Goal: Information Seeking & Learning: Understand process/instructions

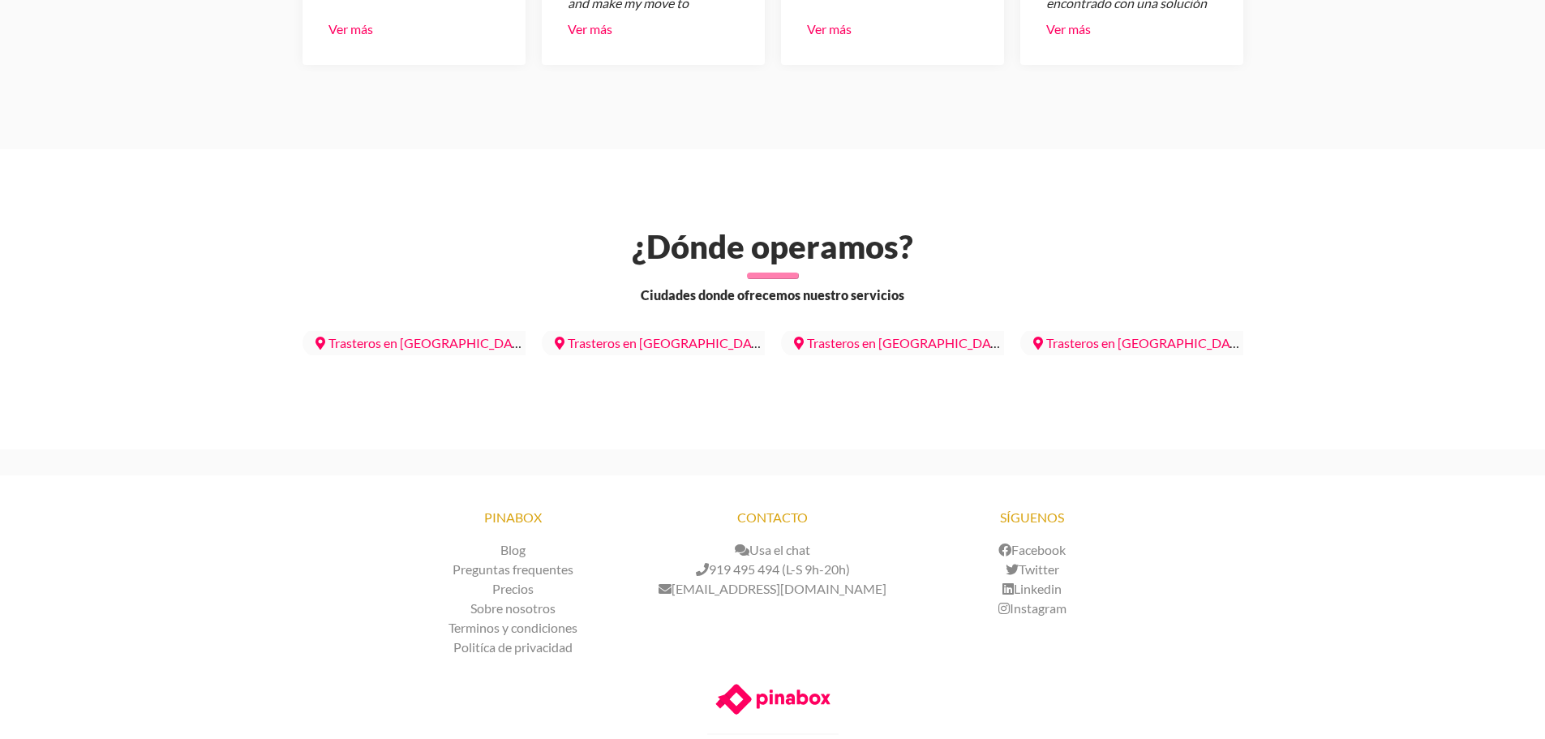
scroll to position [4555, 0]
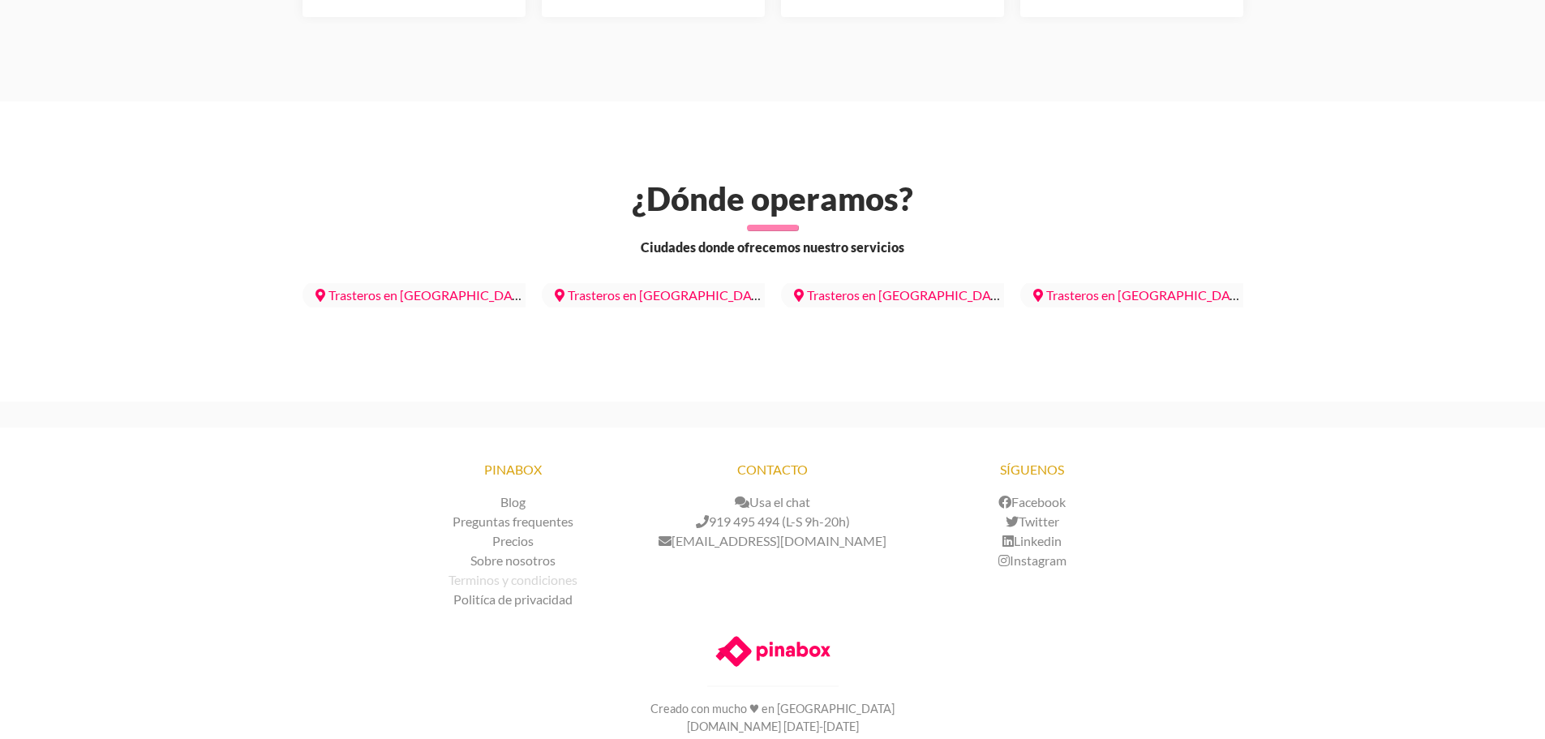
click at [534, 572] on link "Terminos y condiciones" at bounding box center [512, 579] width 129 height 15
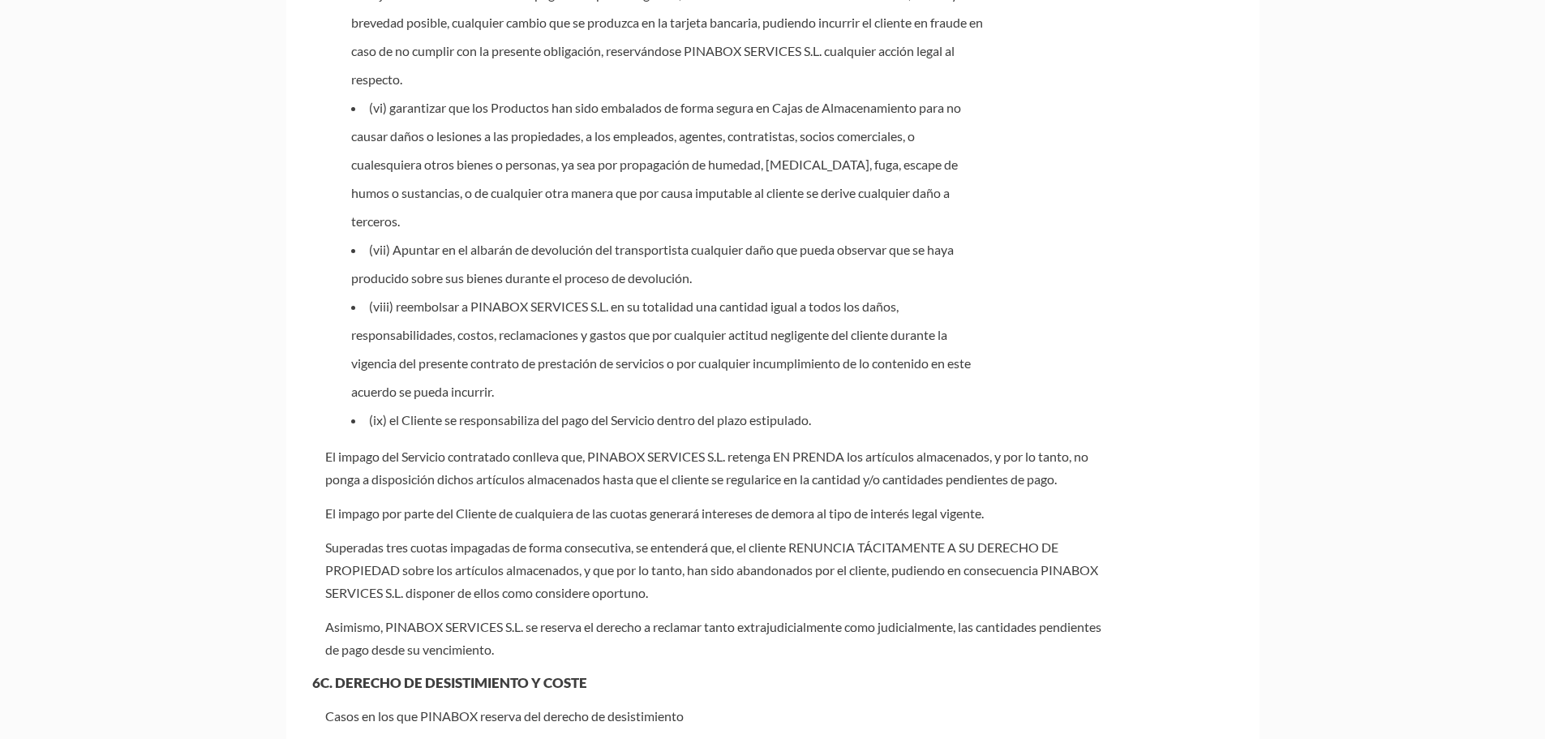
scroll to position [3998, 0]
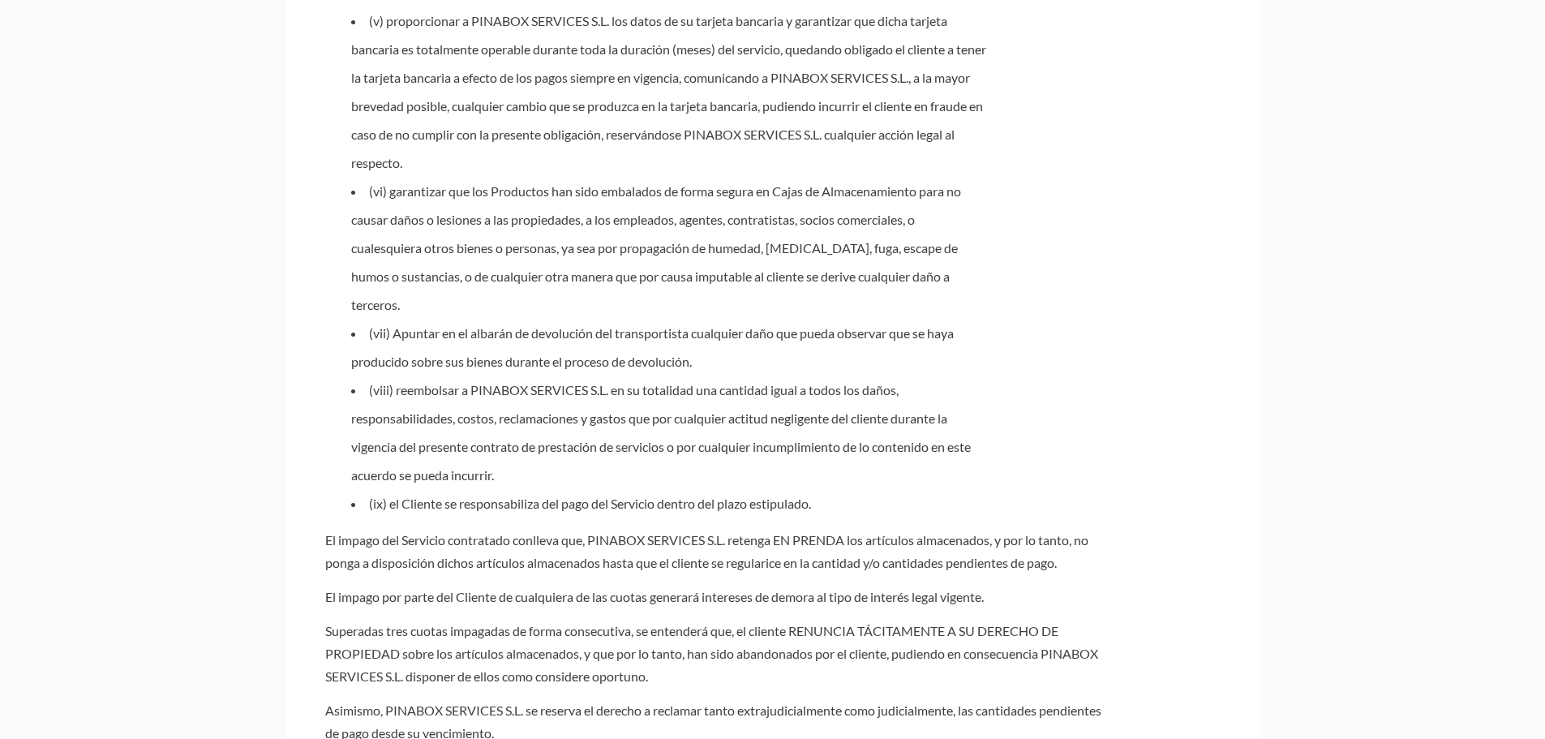
click at [495, 367] on li "(vii) Apuntar en el albarán de devolución del transportista cualquier daño que …" at bounding box center [669, 347] width 636 height 57
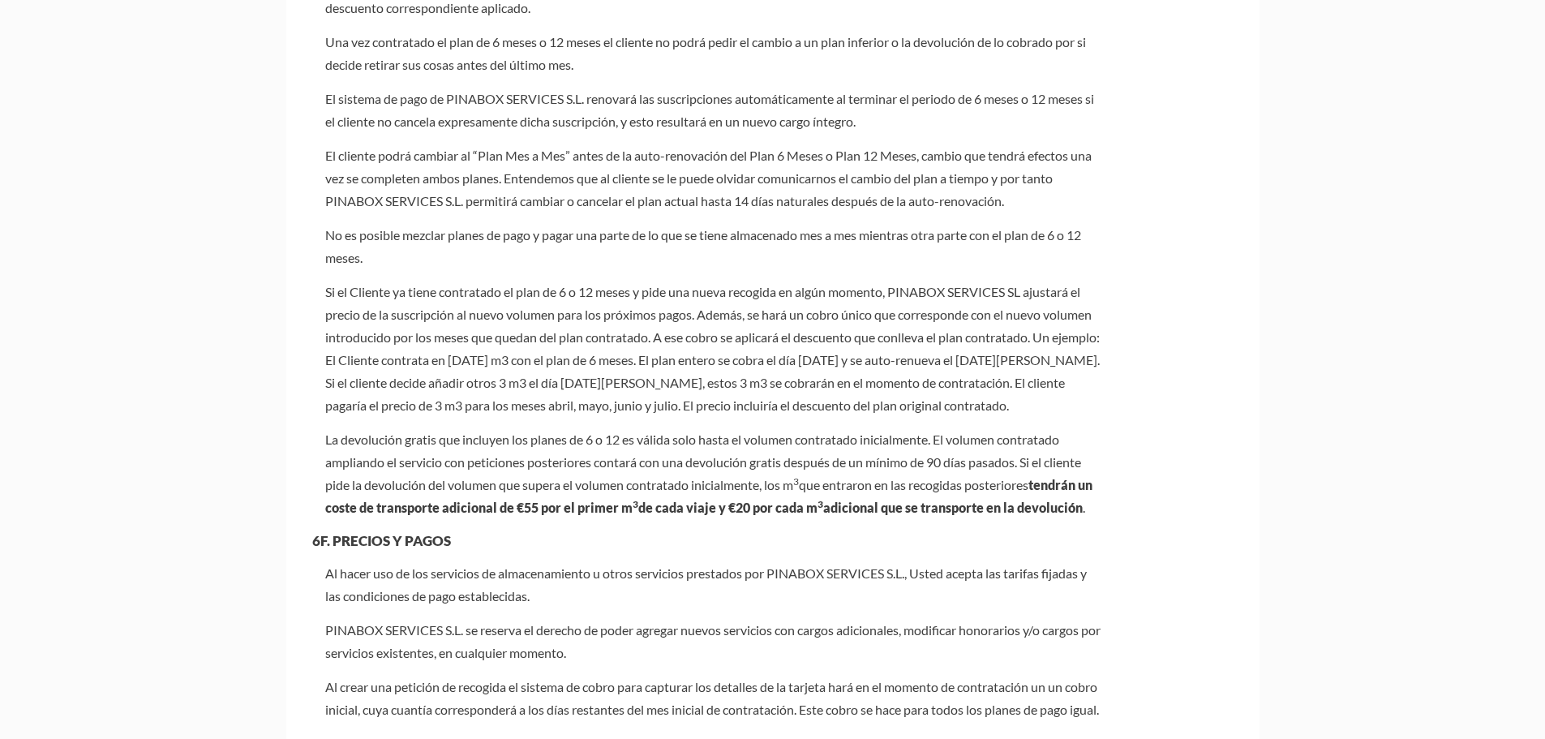
scroll to position [6106, 0]
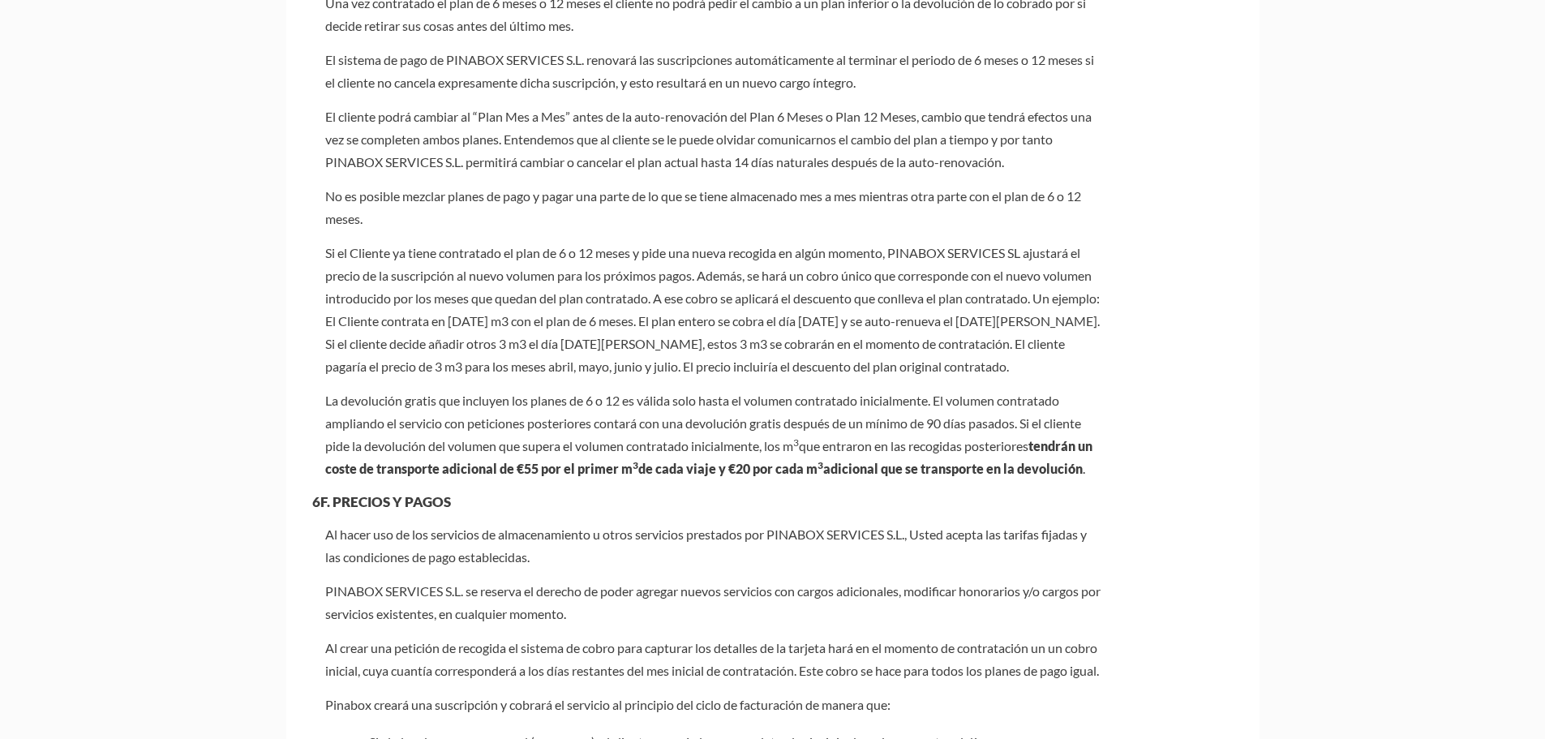
drag, startPoint x: 337, startPoint y: 445, endPoint x: 1037, endPoint y: 444, distance: 699.8
click at [1037, 444] on p "La devolución gratis que incluyen los planes de 6 o 12 es válida solo hasta el …" at bounding box center [714, 434] width 778 height 91
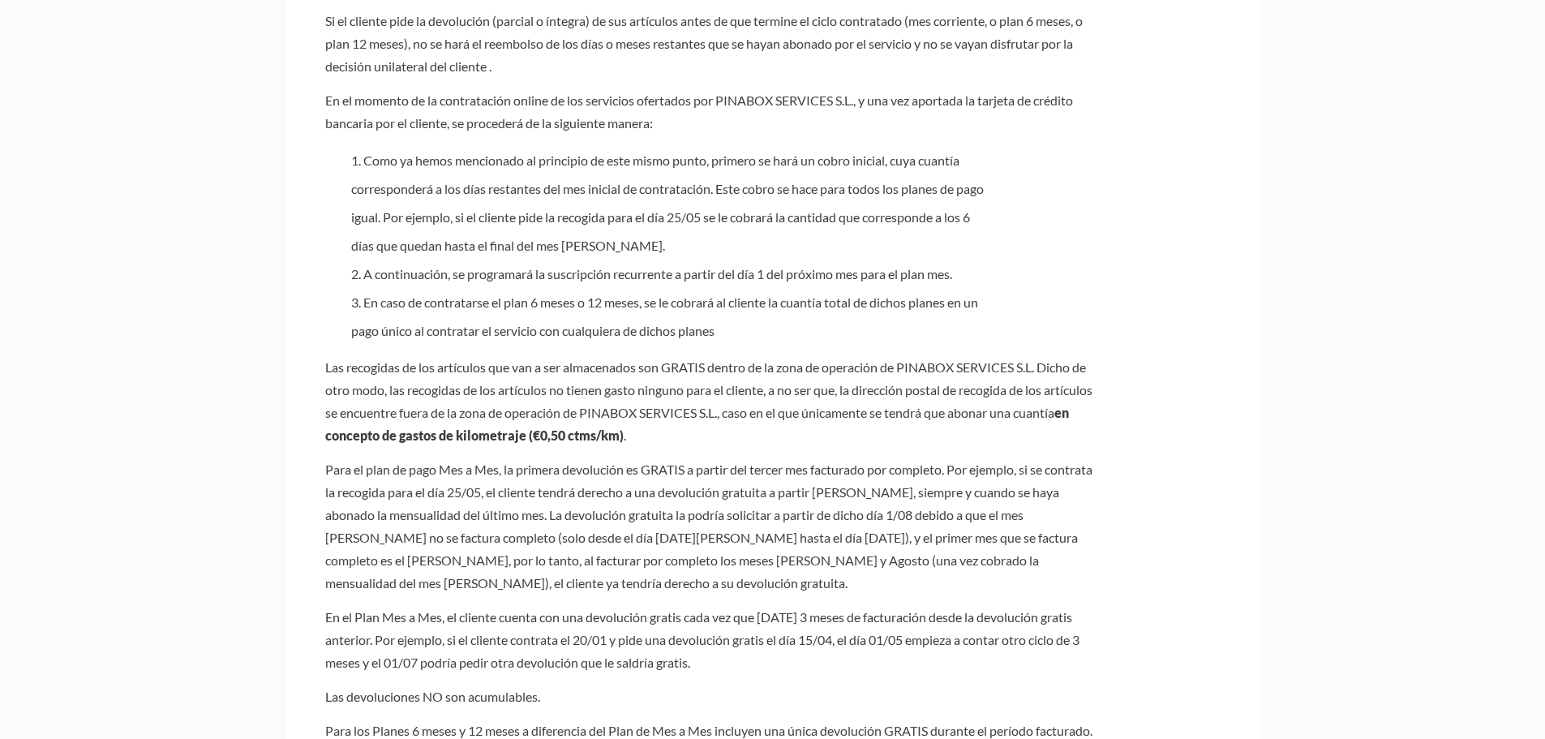
scroll to position [7242, 0]
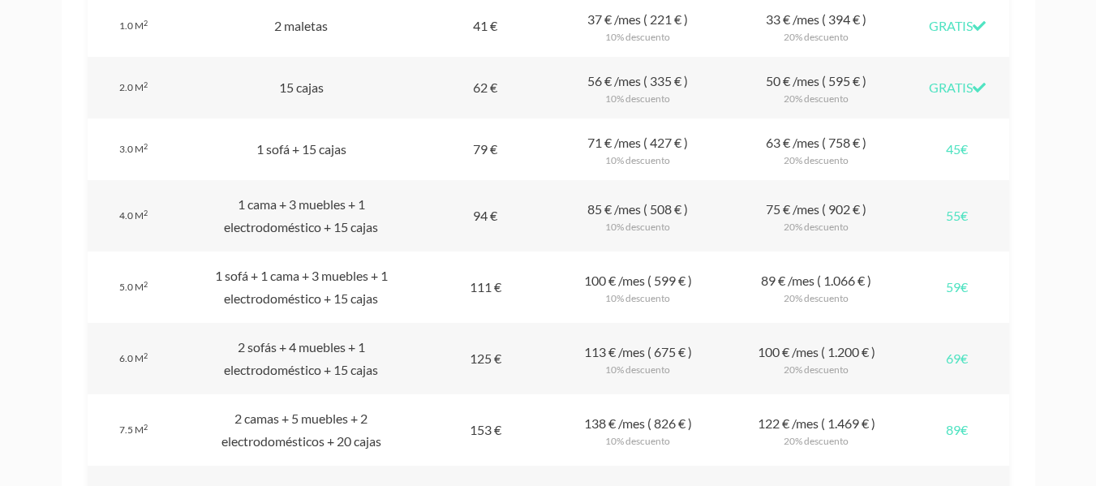
scroll to position [1622, 0]
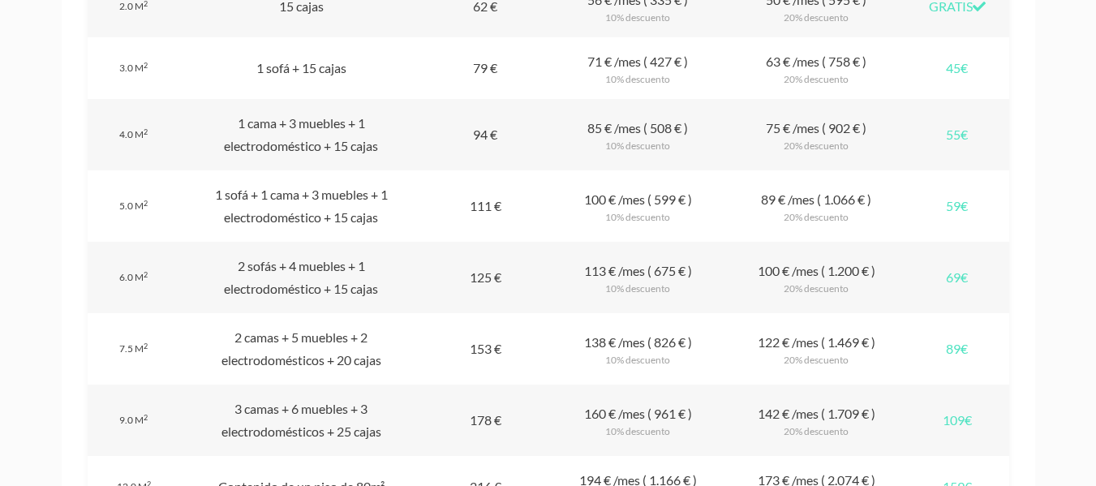
drag, startPoint x: 466, startPoint y: 204, endPoint x: 509, endPoint y: 204, distance: 43.0
click at [509, 204] on div "Plan mes a mes 111 €" at bounding box center [485, 205] width 127 height 71
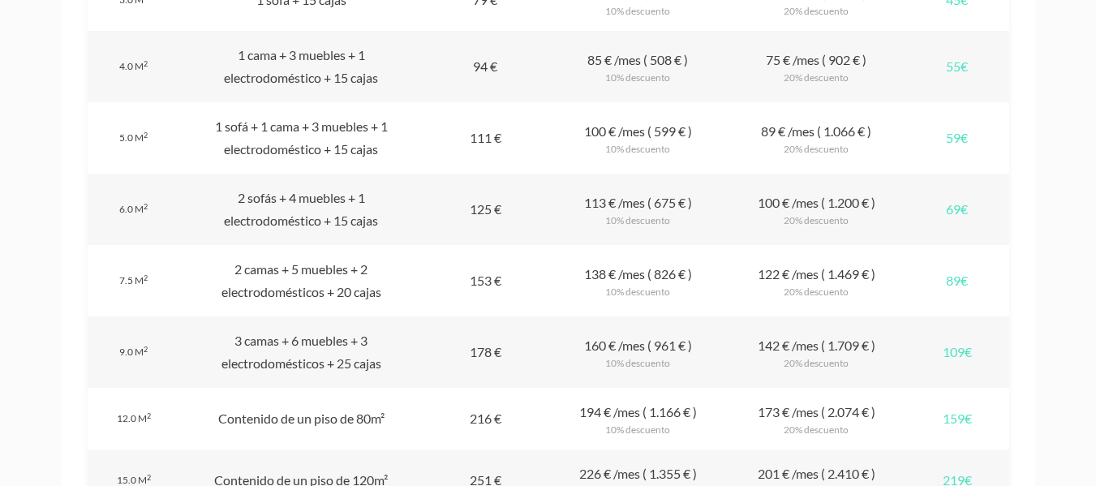
scroll to position [1784, 0]
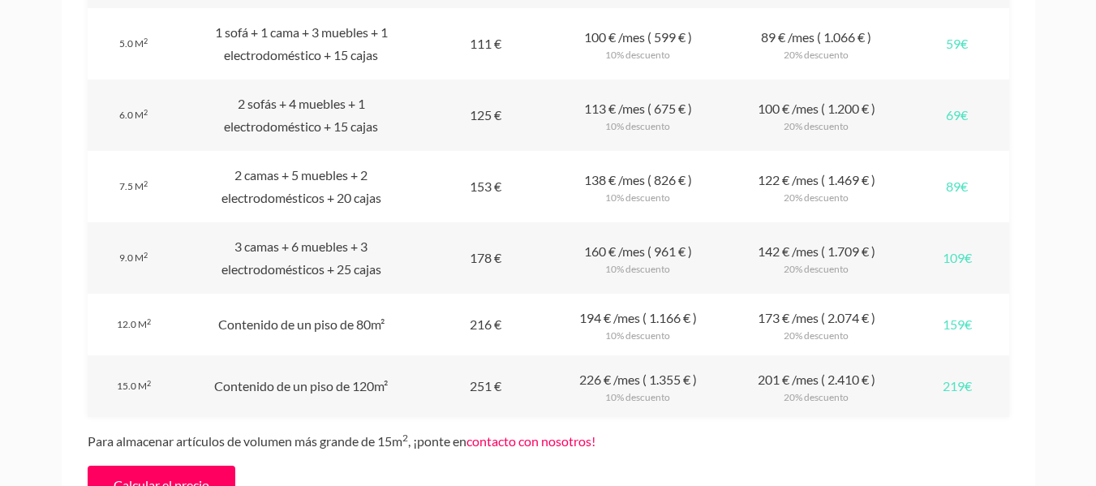
drag, startPoint x: 460, startPoint y: 250, endPoint x: 515, endPoint y: 255, distance: 55.4
click at [515, 255] on div "Plan mes a mes 178 €" at bounding box center [485, 257] width 127 height 71
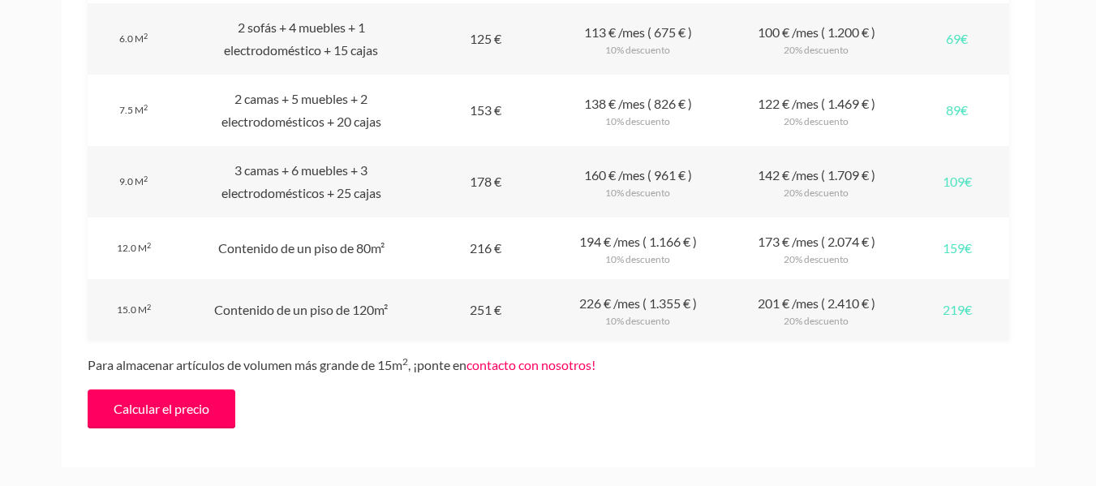
scroll to position [1865, 0]
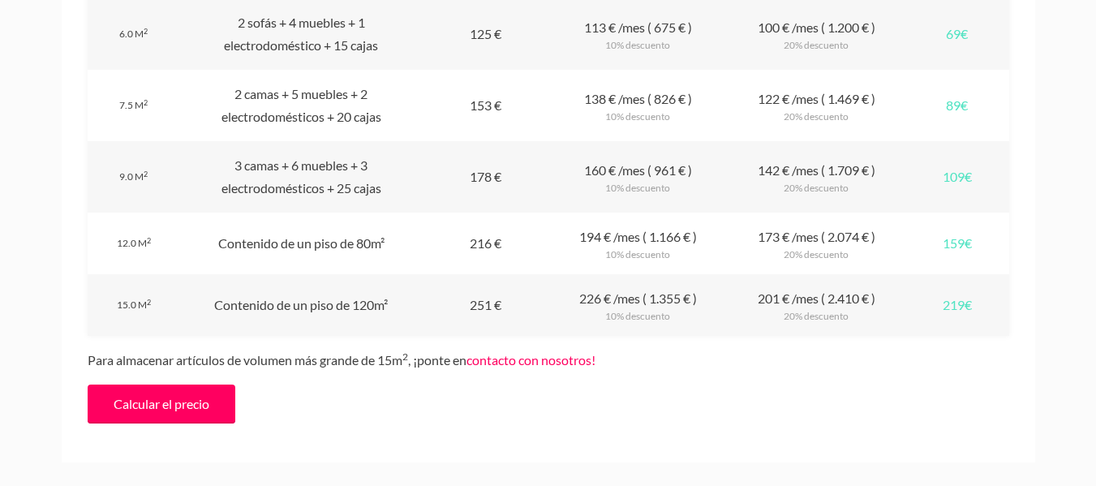
drag, startPoint x: 950, startPoint y: 186, endPoint x: 967, endPoint y: 181, distance: 18.5
click at [967, 181] on div "Recogida 109€" at bounding box center [957, 176] width 103 height 71
click at [923, 181] on div "Recogida 109€" at bounding box center [957, 176] width 103 height 71
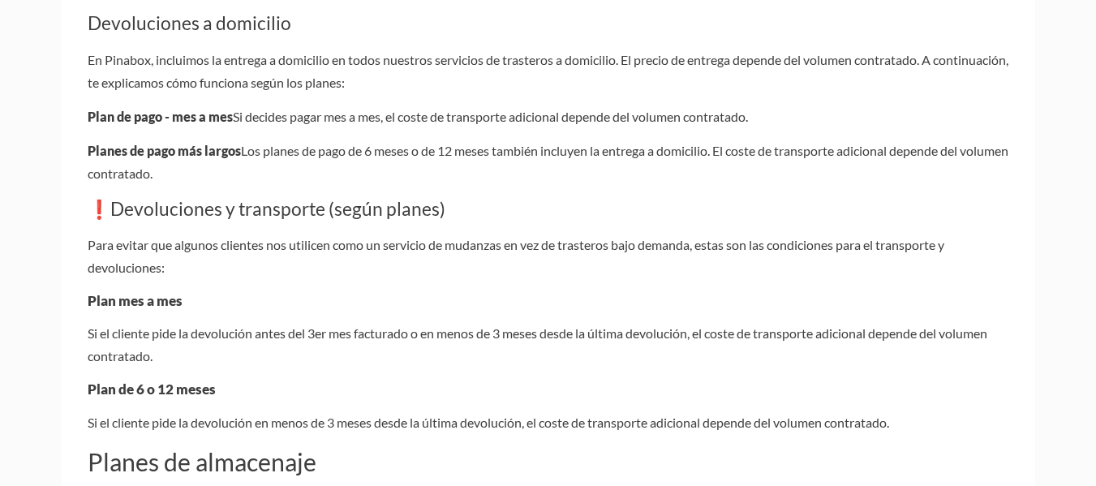
scroll to position [649, 0]
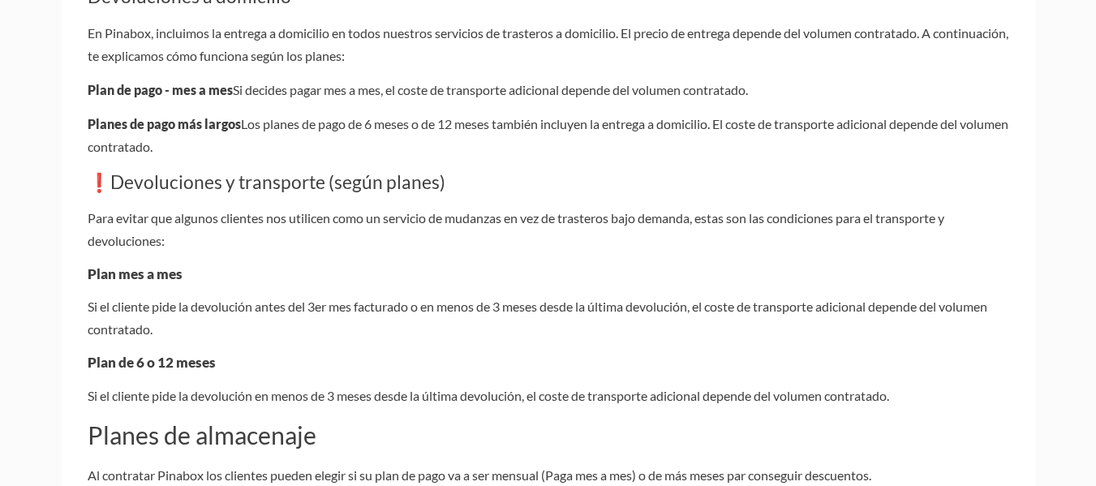
drag, startPoint x: 160, startPoint y: 332, endPoint x: 79, endPoint y: 264, distance: 106.4
copy div "Plan mes a mes Si el cliente pide la devolución antes del 3er mes facturado o e…"
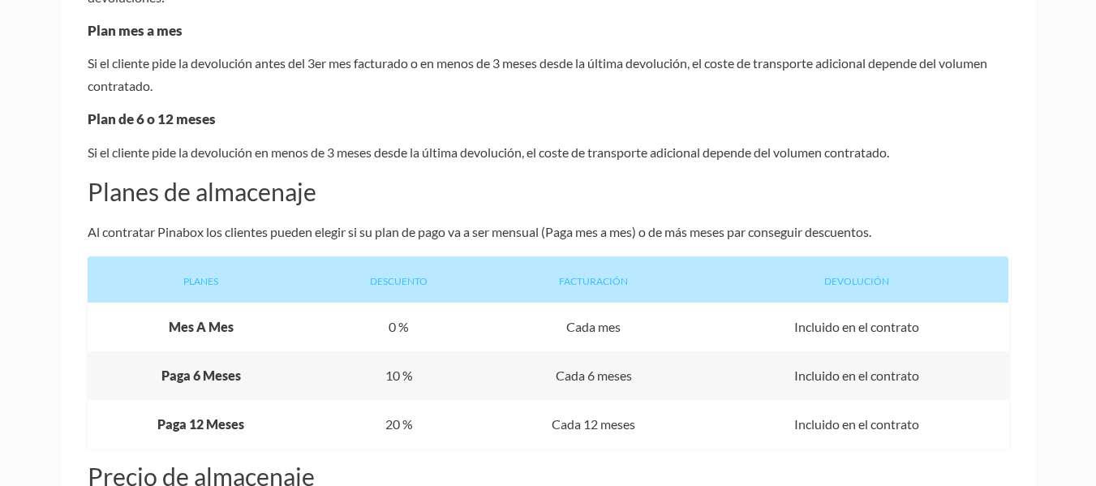
click at [121, 143] on p "Si el cliente pide la devolución en menos de 3 meses desde la última devolución…" at bounding box center [548, 152] width 921 height 23
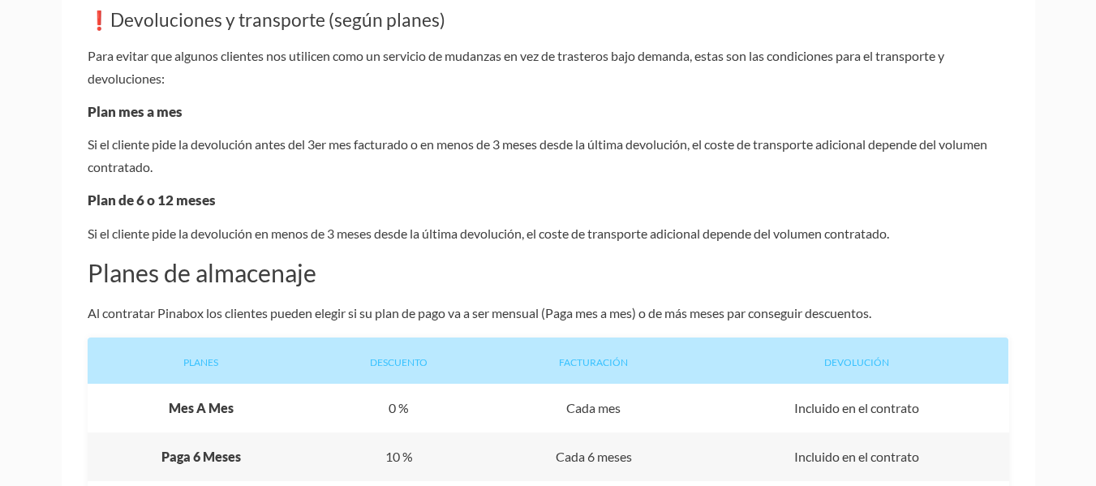
drag, startPoint x: 90, startPoint y: 108, endPoint x: 920, endPoint y: 240, distance: 840.8
click at [920, 240] on div "Bienvenido a Pinabox En Pinabox cada petición puede contener nuestras cajas o b…" at bounding box center [548, 472] width 973 height 2087
copy div "Plan mes a mes Si el cliente pide la devolución antes del 3er mes facturado o e…"
